Goal: Transaction & Acquisition: Subscribe to service/newsletter

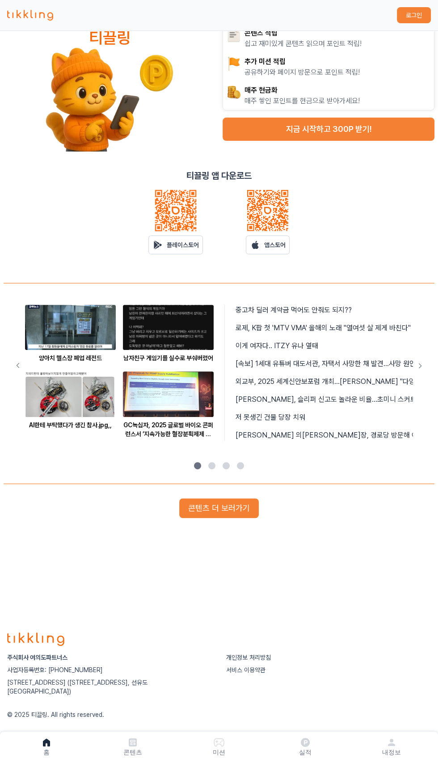
scroll to position [163, 0]
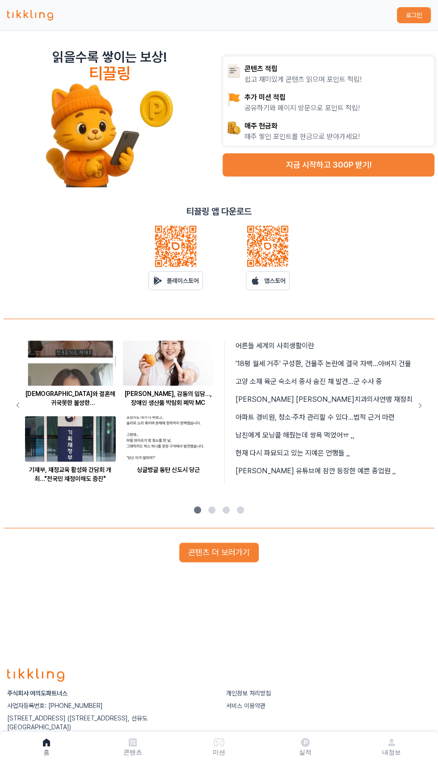
click at [376, 177] on button "지금 시작하고 300P 받기!" at bounding box center [329, 164] width 212 height 23
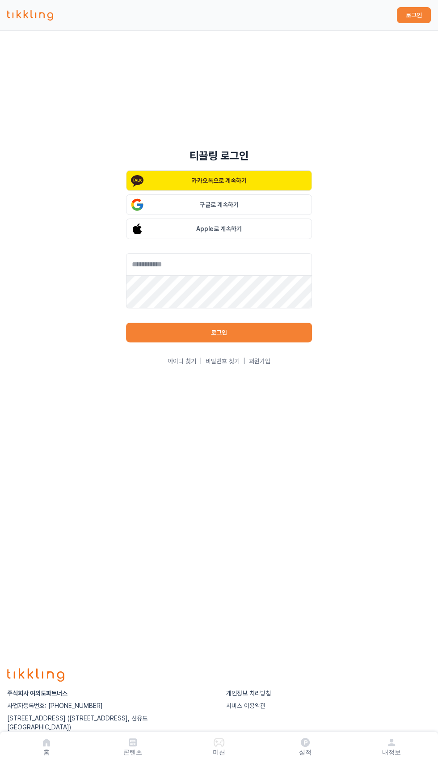
click at [272, 178] on button "카카오톡으로 계속하기" at bounding box center [219, 180] width 186 height 21
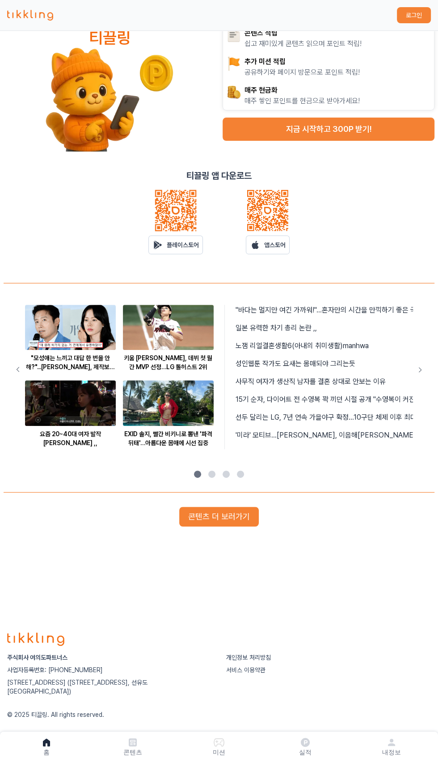
scroll to position [163, 0]
